Goal: Information Seeking & Learning: Learn about a topic

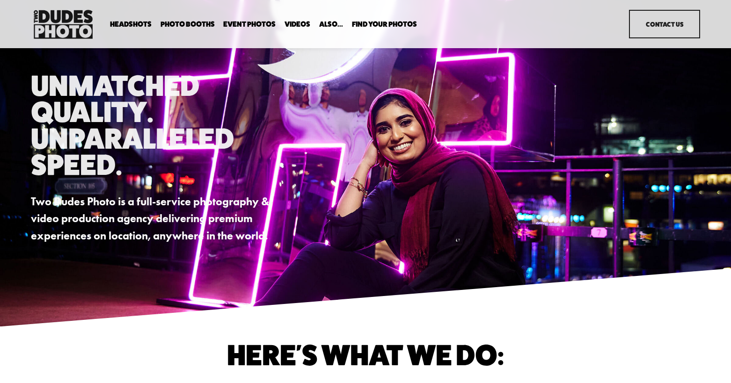
click at [0, 0] on span "In Your Office" at bounding box center [0, 0] width 0 height 0
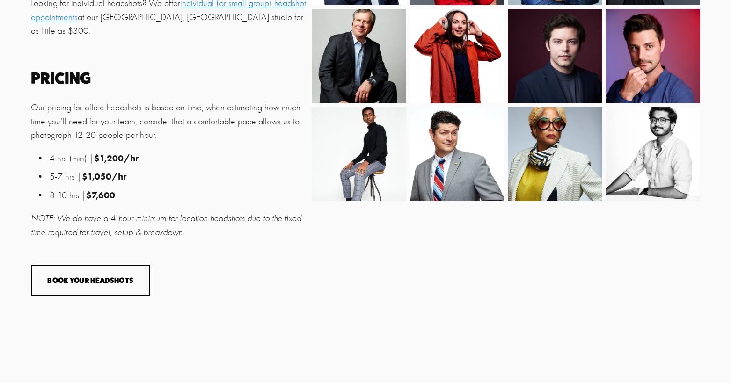
scroll to position [568, 0]
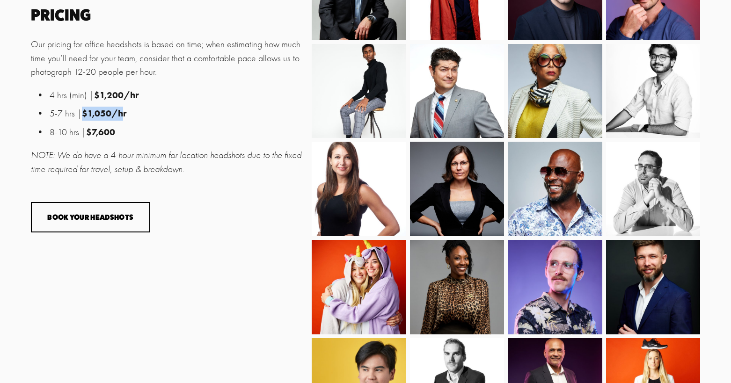
drag, startPoint x: 82, startPoint y: 104, endPoint x: 123, endPoint y: 104, distance: 40.7
click at [123, 108] on strong "$1,050/hr" at bounding box center [104, 113] width 45 height 11
